Goal: Task Accomplishment & Management: Use online tool/utility

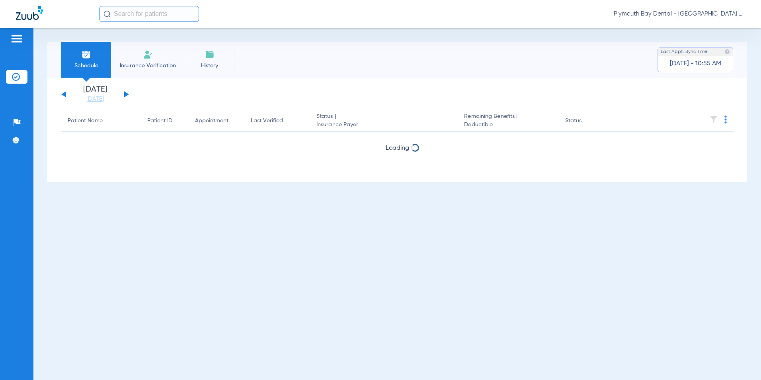
click at [123, 92] on div "Saturday 06-14-2025 Sunday 06-15-2025 Monday 06-16-2025 Tuesday 06-17-2025 Wedn…" at bounding box center [95, 95] width 68 height 18
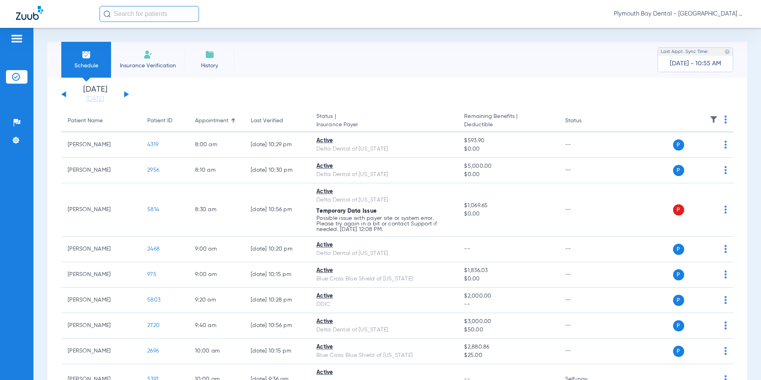
click at [127, 94] on button at bounding box center [126, 94] width 5 height 6
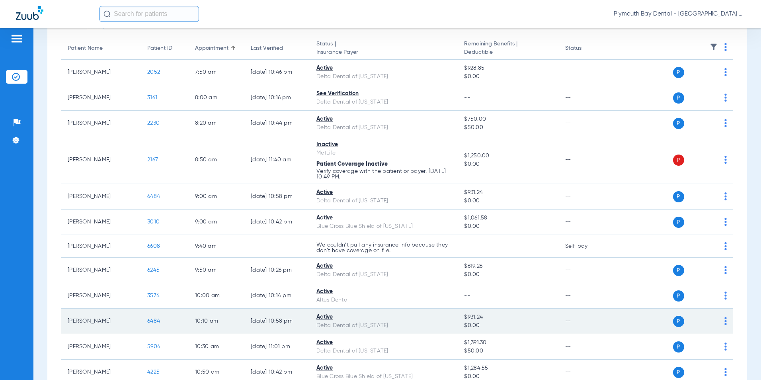
scroll to position [80, 0]
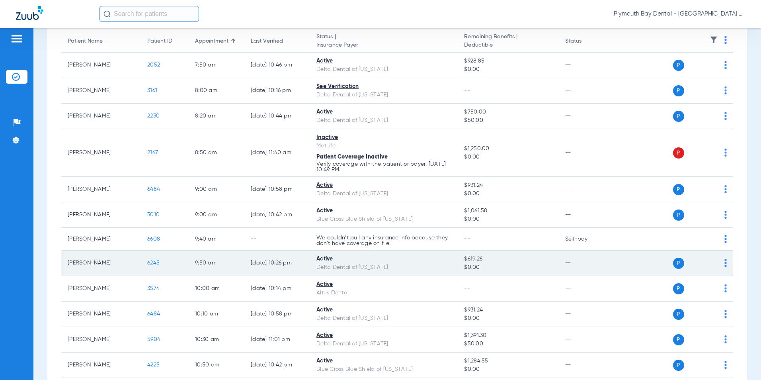
click at [154, 262] on span "6245" at bounding box center [153, 263] width 12 height 6
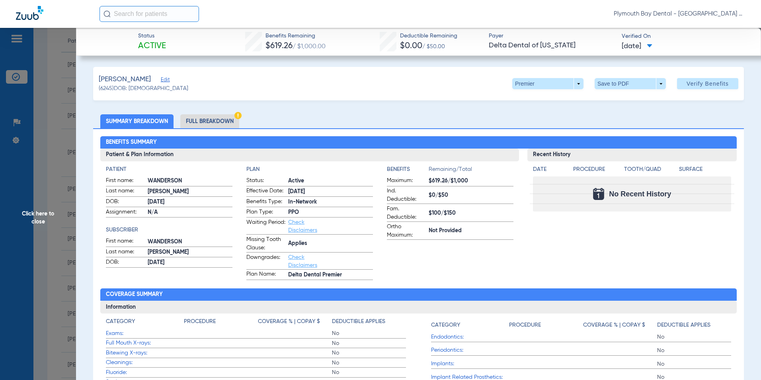
click at [229, 123] on li "Full Breakdown" at bounding box center [209, 121] width 59 height 14
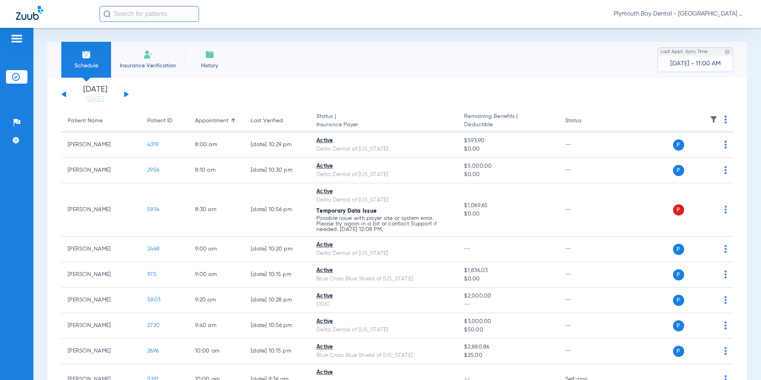
click at [125, 95] on button at bounding box center [126, 94] width 5 height 6
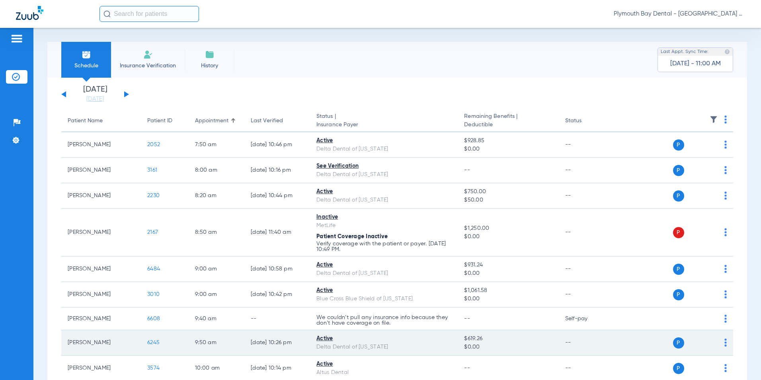
click at [156, 343] on span "6245" at bounding box center [153, 343] width 12 height 6
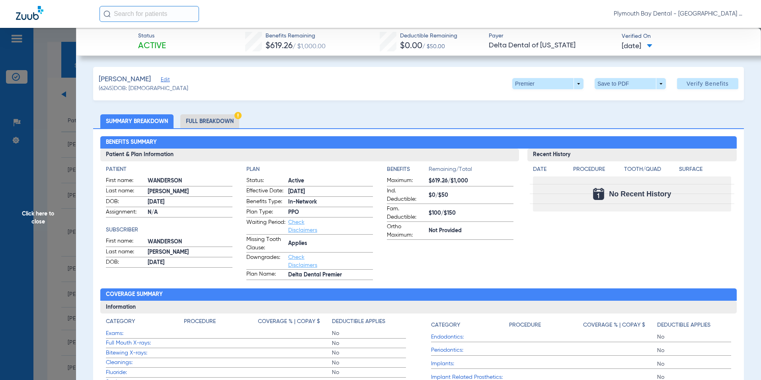
click at [224, 122] on li "Full Breakdown" at bounding box center [209, 121] width 59 height 14
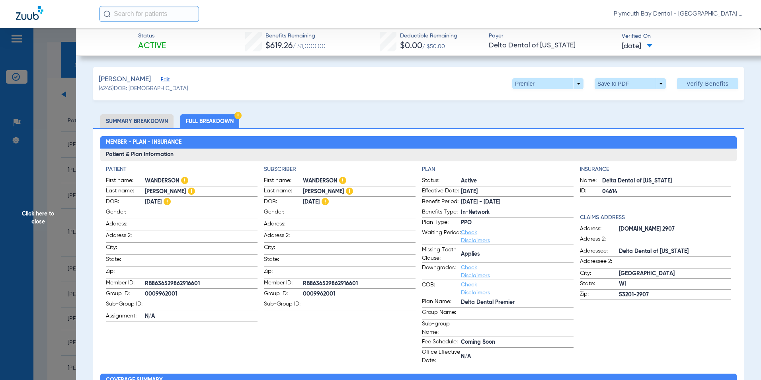
click at [57, 187] on span "Click here to close" at bounding box center [38, 218] width 76 height 380
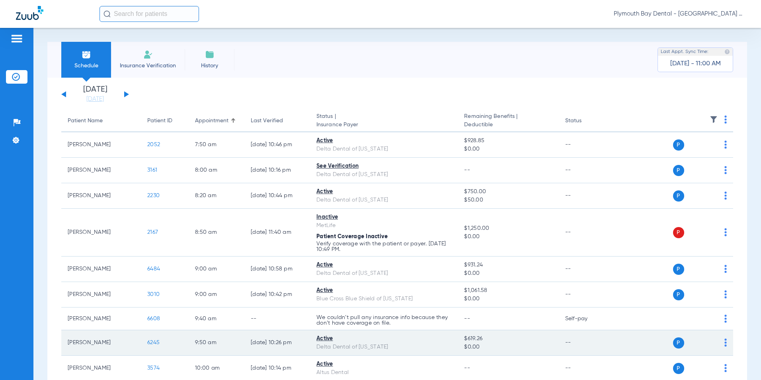
click at [717, 341] on div "P S" at bounding box center [670, 342] width 114 height 11
click at [725, 342] on img at bounding box center [726, 342] width 2 height 8
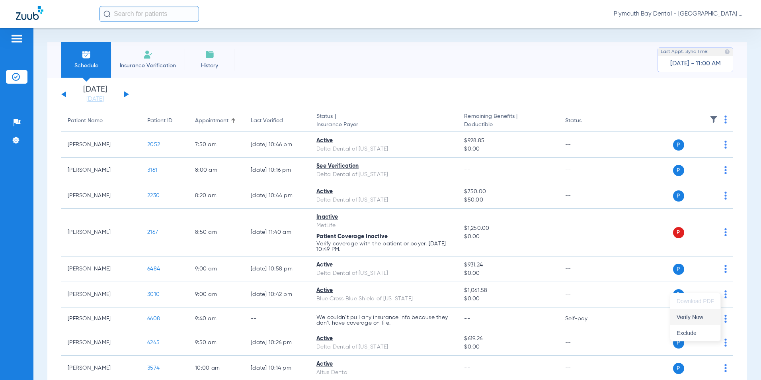
click at [702, 320] on button "Verify Now" at bounding box center [695, 317] width 50 height 16
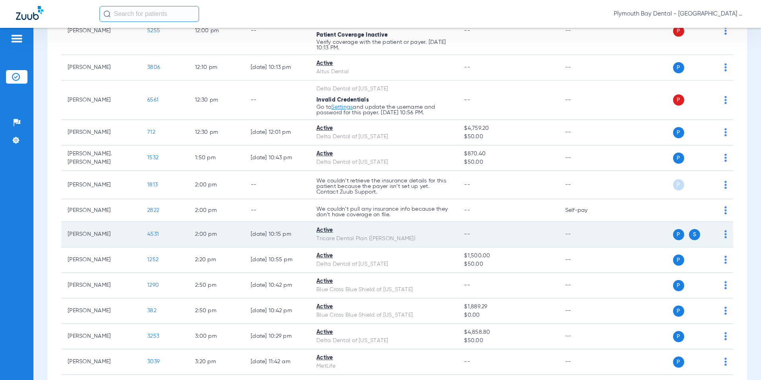
scroll to position [677, 0]
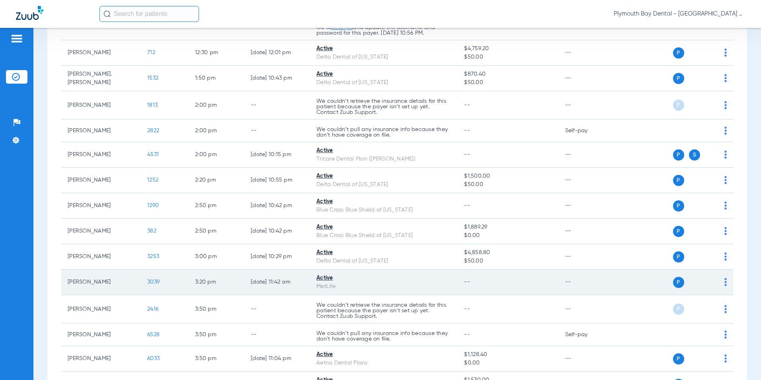
click at [156, 282] on span "3039" at bounding box center [153, 282] width 12 height 6
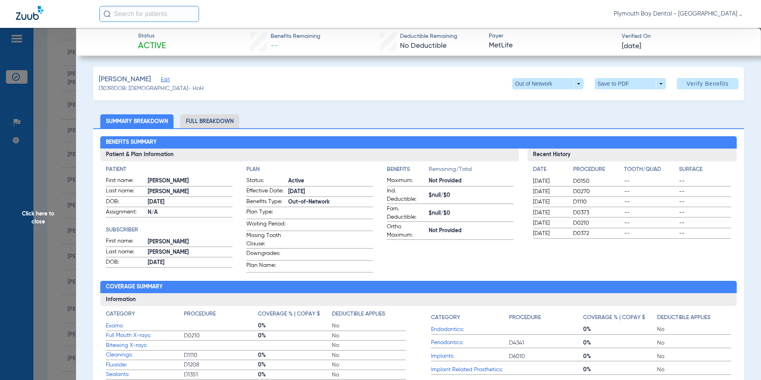
click at [161, 80] on span "Edit" at bounding box center [164, 81] width 7 height 8
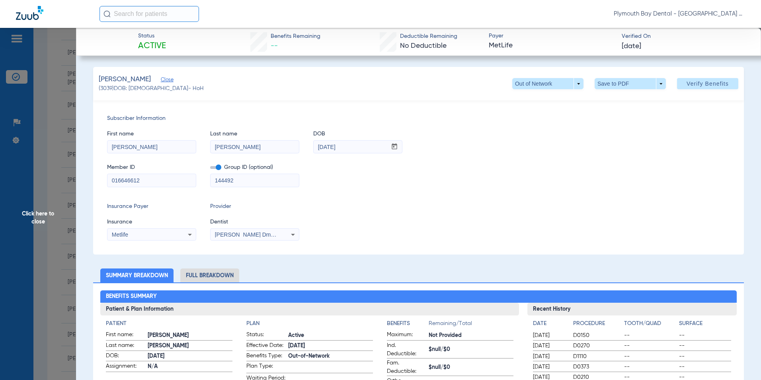
drag, startPoint x: 145, startPoint y: 180, endPoint x: -2, endPoint y: 181, distance: 146.9
click at [0, 181] on html "Plymouth Bay Dental - Plymouth Bay Dental Patients Insurance Verification Setup…" at bounding box center [380, 190] width 761 height 380
type input "0001254476"
click at [215, 168] on span at bounding box center [215, 167] width 11 height 3
click at [210, 169] on input "checkbox" at bounding box center [210, 169] width 0 height 0
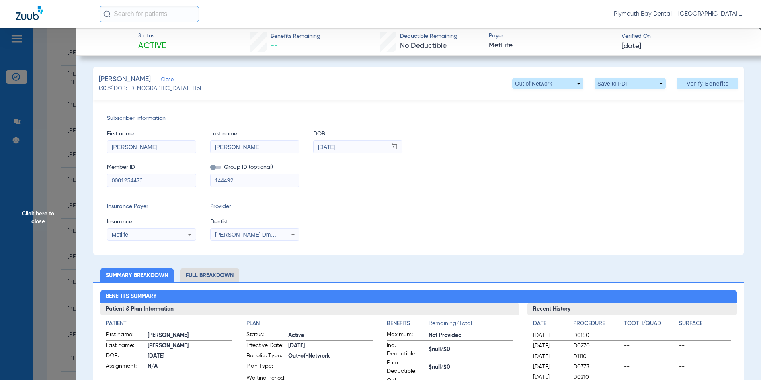
drag, startPoint x: 236, startPoint y: 182, endPoint x: 181, endPoint y: 171, distance: 55.8
click at [193, 182] on div "Member ID 0001254476 Group ID (optional) 144492" at bounding box center [418, 171] width 623 height 31
click at [193, 233] on icon at bounding box center [190, 235] width 10 height 10
type input "Altu"
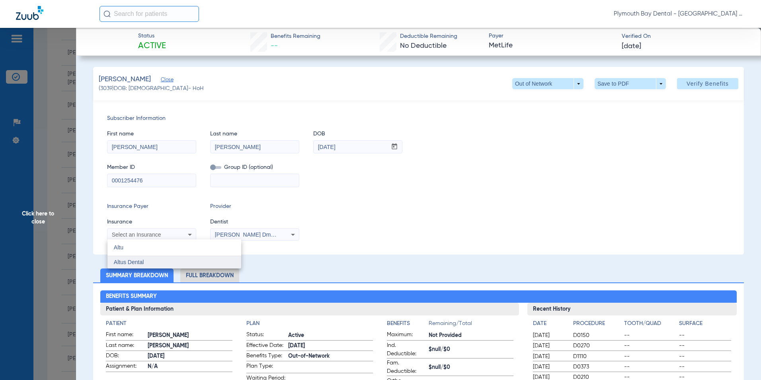
click at [146, 261] on mat-option "Altus Dental" at bounding box center [174, 262] width 134 height 13
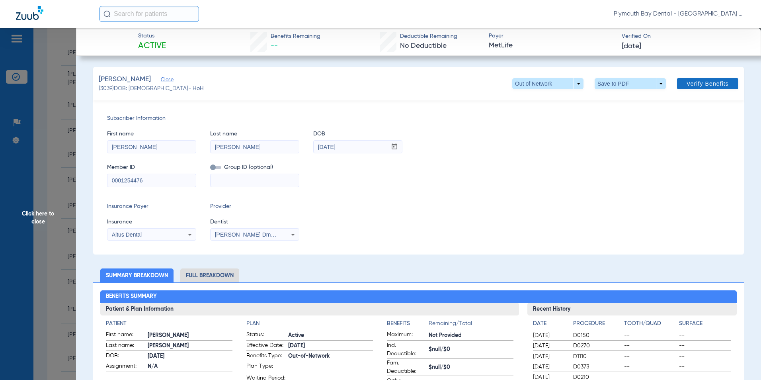
click at [701, 83] on span "Verify Benefits" at bounding box center [708, 83] width 42 height 6
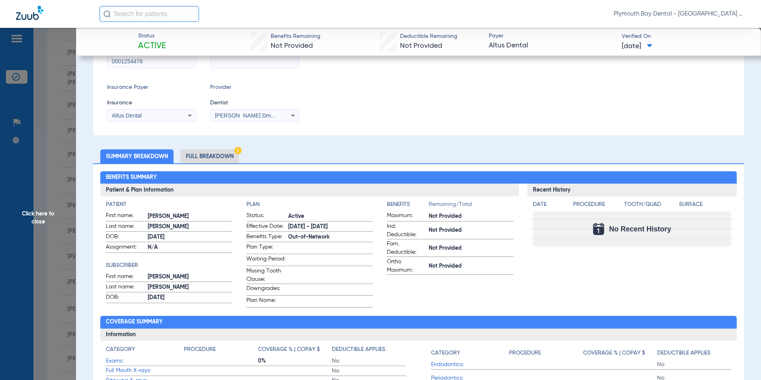
scroll to position [119, 0]
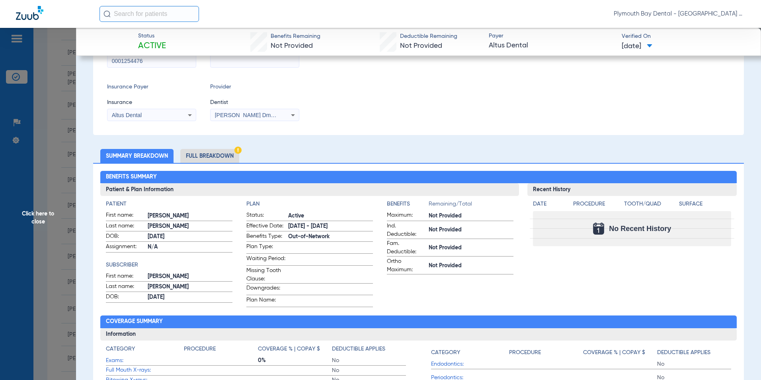
click at [229, 155] on li "Full Breakdown" at bounding box center [209, 156] width 59 height 14
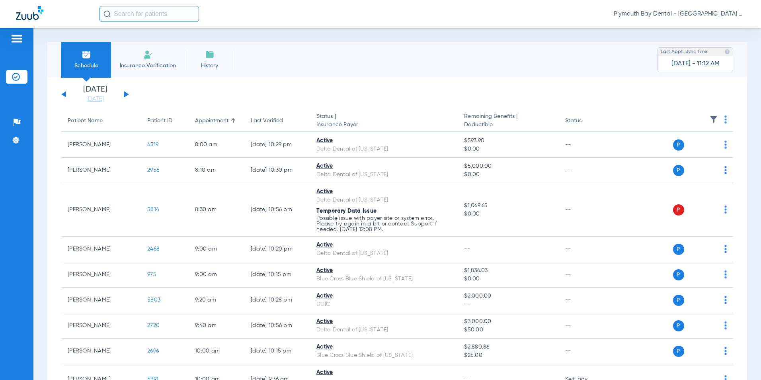
click at [125, 92] on div "Saturday 06-14-2025 Sunday 06-15-2025 Monday 06-16-2025 Tuesday 06-17-2025 Wedn…" at bounding box center [95, 95] width 68 height 18
click at [125, 95] on button at bounding box center [126, 94] width 5 height 6
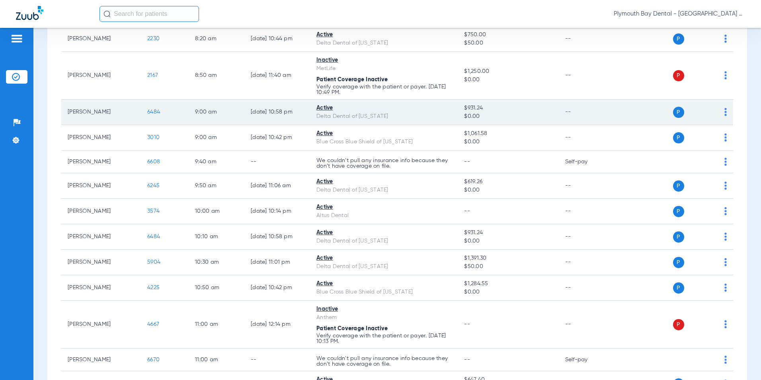
scroll to position [159, 0]
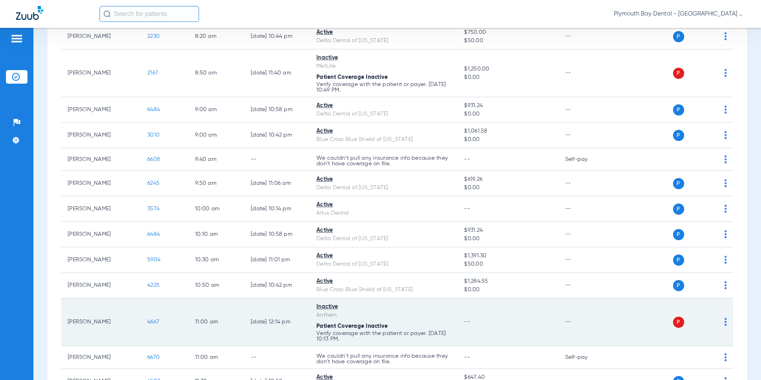
click at [154, 322] on span "4667" at bounding box center [153, 322] width 12 height 6
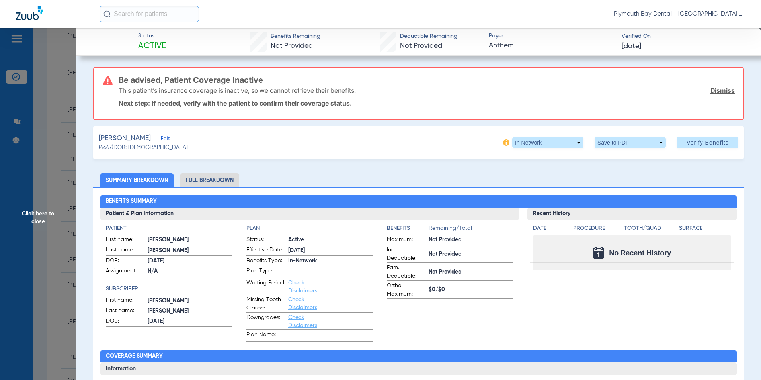
click at [712, 90] on link "Dismiss" at bounding box center [723, 90] width 24 height 8
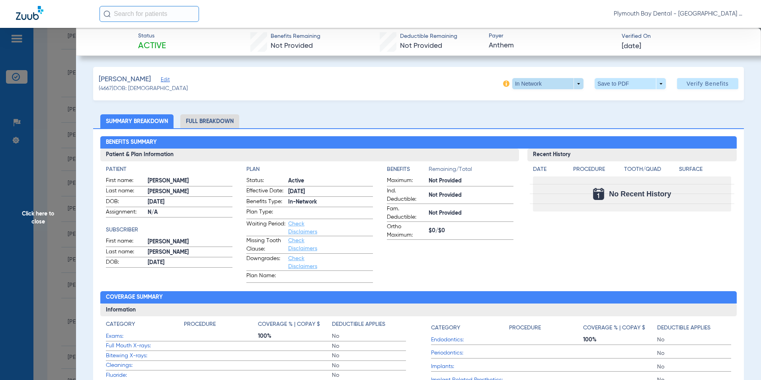
click at [571, 85] on span at bounding box center [547, 83] width 71 height 11
click at [537, 115] on span "Out of Network" at bounding box center [531, 116] width 37 height 6
click at [219, 125] on li "Full Breakdown" at bounding box center [209, 121] width 59 height 14
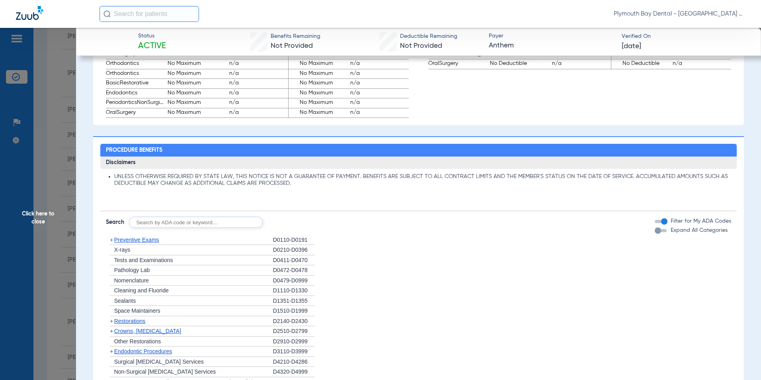
scroll to position [717, 0]
